Goal: Check status

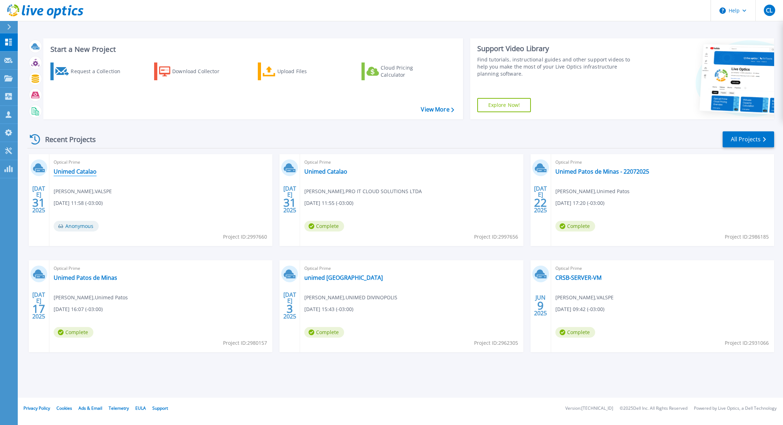
click at [88, 172] on link "Unimed Catalao" at bounding box center [75, 171] width 43 height 7
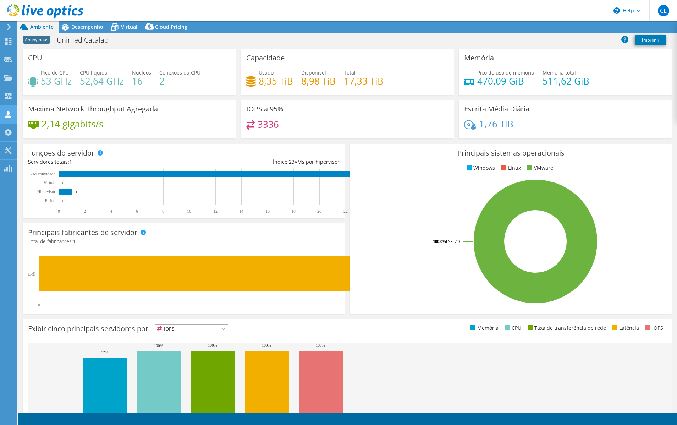
select select "USD"
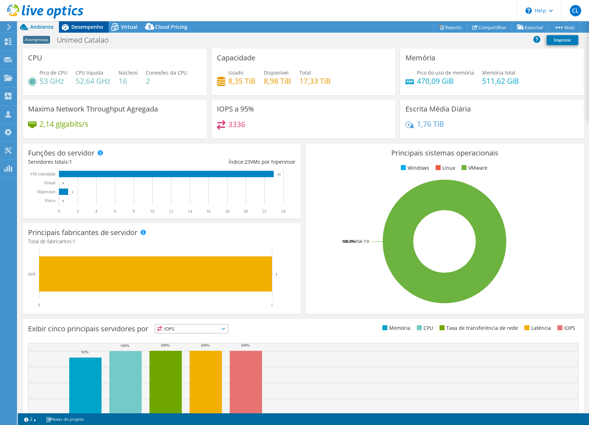
click at [101, 27] on span "Desempenho" at bounding box center [87, 26] width 32 height 7
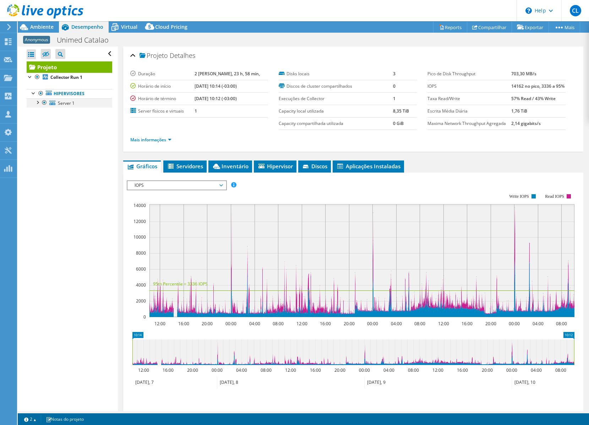
click at [37, 103] on div at bounding box center [37, 101] width 7 height 7
click at [42, 131] on link "Disk 3" at bounding box center [70, 130] width 86 height 9
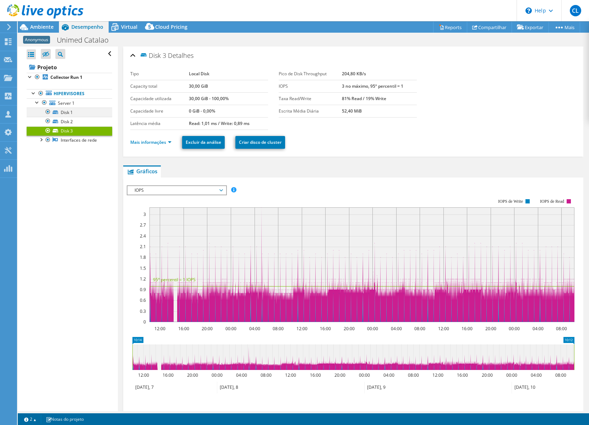
click at [49, 111] on div at bounding box center [47, 112] width 7 height 9
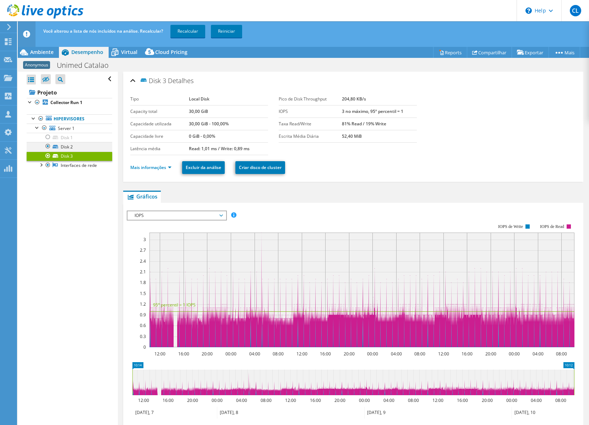
click at [47, 147] on div at bounding box center [47, 146] width 7 height 9
click at [46, 155] on div at bounding box center [47, 156] width 7 height 9
